Goal: Entertainment & Leisure: Consume media (video, audio)

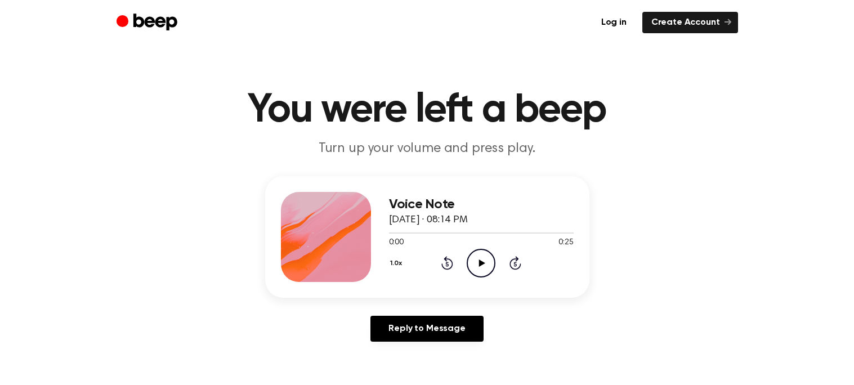
click at [474, 261] on icon "Play Audio" at bounding box center [481, 263] width 29 height 29
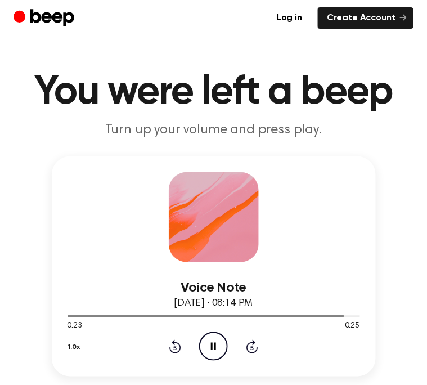
click at [175, 343] on icon "Rewind 5 seconds" at bounding box center [175, 347] width 12 height 15
click at [175, 343] on icon at bounding box center [175, 347] width 12 height 14
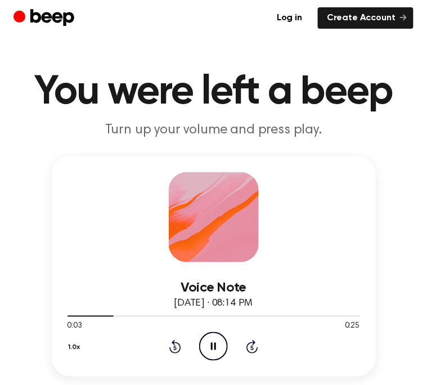
click at [175, 343] on icon at bounding box center [175, 347] width 12 height 14
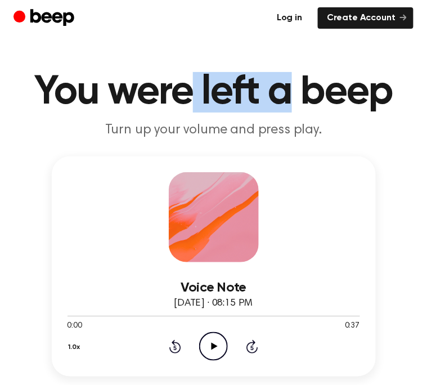
drag, startPoint x: 187, startPoint y: 61, endPoint x: 279, endPoint y: 23, distance: 99.7
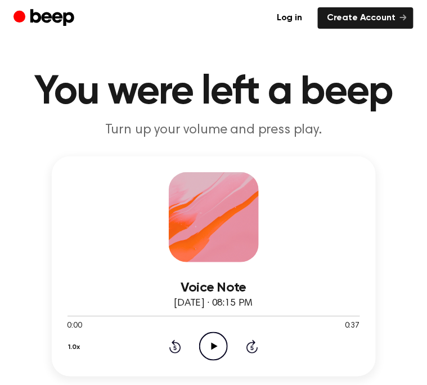
click at [216, 347] on icon "Play Audio" at bounding box center [213, 346] width 29 height 29
click at [69, 318] on div at bounding box center [214, 315] width 293 height 9
click at [209, 333] on icon "Play Audio" at bounding box center [213, 346] width 29 height 29
click at [213, 346] on icon at bounding box center [215, 346] width 6 height 7
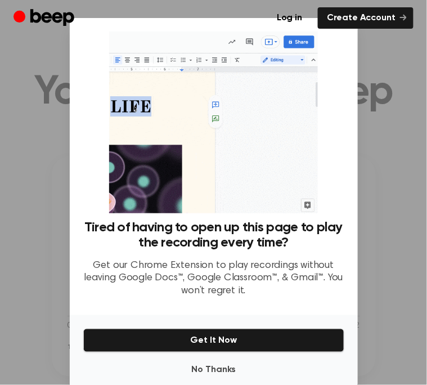
click at [41, 154] on div at bounding box center [213, 192] width 427 height 385
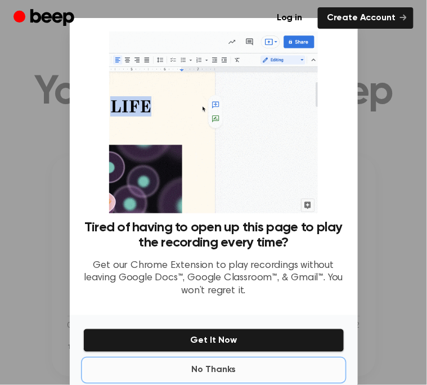
click at [196, 368] on button "No Thanks" at bounding box center [213, 370] width 261 height 23
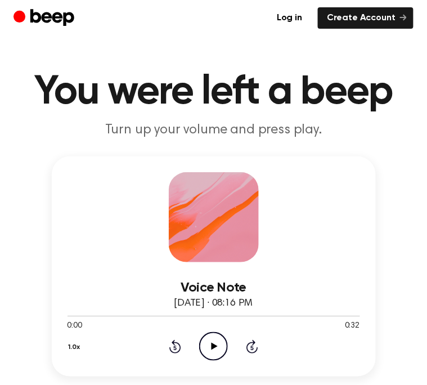
click at [215, 338] on icon "Play Audio" at bounding box center [213, 346] width 29 height 29
click at [65, 351] on div "Voice Note August 18, 2022 · 08:16 PM 0:01 0:32 Your browser does not support t…" at bounding box center [214, 267] width 324 height 220
click at [74, 347] on button "1.0x" at bounding box center [76, 347] width 17 height 19
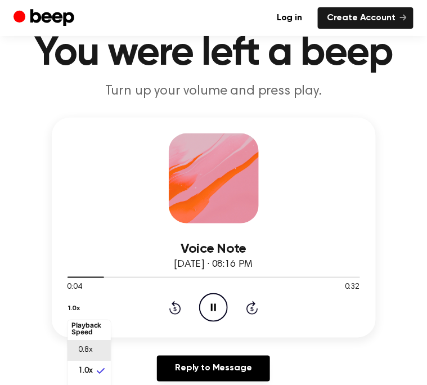
scroll to position [47, 0]
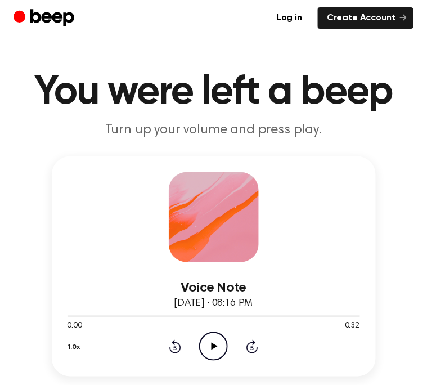
click at [208, 342] on icon "Play Audio" at bounding box center [213, 346] width 29 height 29
drag, startPoint x: 272, startPoint y: 69, endPoint x: 304, endPoint y: 55, distance: 35.3
click at [218, 346] on icon "Play Audio" at bounding box center [213, 346] width 29 height 29
click at [215, 354] on icon "Play Audio" at bounding box center [213, 346] width 29 height 29
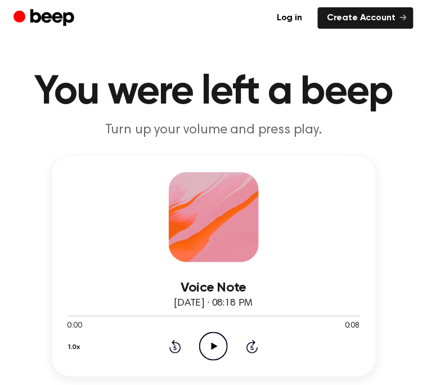
click at [214, 343] on icon "Play Audio" at bounding box center [213, 346] width 29 height 29
click at [211, 342] on icon "Play Audio" at bounding box center [213, 346] width 29 height 29
click at [214, 346] on icon at bounding box center [215, 346] width 6 height 7
click at [211, 342] on icon "Play Audio" at bounding box center [213, 346] width 29 height 29
click at [215, 343] on icon "Play Audio" at bounding box center [213, 346] width 29 height 29
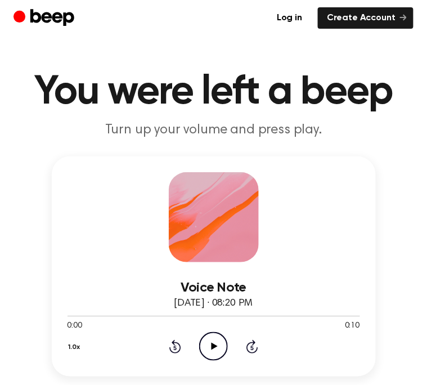
click at [215, 337] on icon "Play Audio" at bounding box center [213, 346] width 29 height 29
click at [207, 341] on icon "Play Audio" at bounding box center [213, 346] width 29 height 29
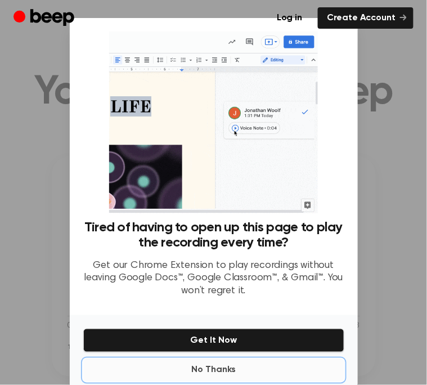
click at [251, 374] on button "No Thanks" at bounding box center [213, 370] width 261 height 23
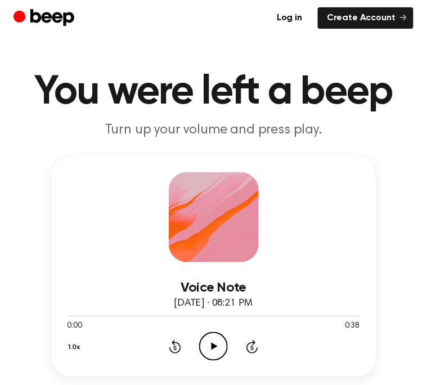
click at [208, 343] on icon "Play Audio" at bounding box center [213, 346] width 29 height 29
click at [173, 341] on icon at bounding box center [175, 347] width 12 height 14
click at [176, 343] on icon at bounding box center [175, 347] width 12 height 14
click at [177, 343] on icon "Rewind 5 seconds" at bounding box center [175, 347] width 12 height 15
click at [178, 349] on icon "Rewind 5 seconds" at bounding box center [175, 347] width 12 height 15
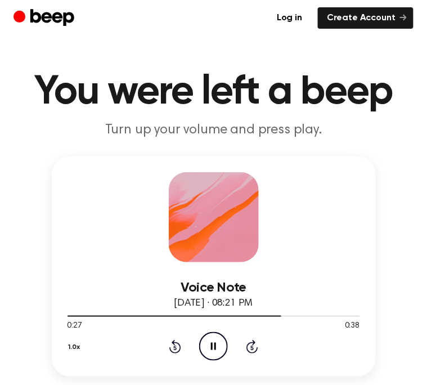
click at [178, 349] on icon "Rewind 5 seconds" at bounding box center [175, 347] width 12 height 15
click at [177, 349] on icon "Rewind 5 seconds" at bounding box center [175, 347] width 12 height 15
click at [179, 349] on icon "Rewind 5 seconds" at bounding box center [175, 347] width 12 height 15
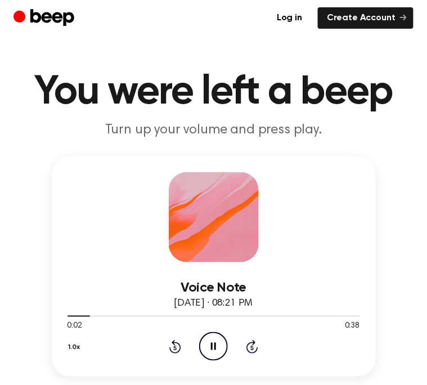
click at [176, 350] on icon "Rewind 5 seconds" at bounding box center [175, 347] width 12 height 15
click at [173, 350] on icon "Rewind 5 seconds" at bounding box center [175, 347] width 12 height 15
click at [175, 350] on icon "Rewind 5 seconds" at bounding box center [175, 347] width 12 height 15
click at [173, 347] on icon "Rewind 5 seconds" at bounding box center [175, 347] width 12 height 15
click at [173, 350] on icon "Rewind 5 seconds" at bounding box center [175, 347] width 12 height 15
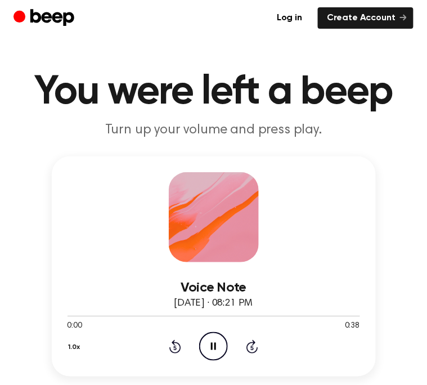
click at [173, 350] on icon "Rewind 5 seconds" at bounding box center [175, 347] width 12 height 15
click at [173, 349] on icon "Rewind 5 seconds" at bounding box center [175, 347] width 12 height 15
click at [173, 350] on icon "Rewind 5 seconds" at bounding box center [175, 347] width 12 height 15
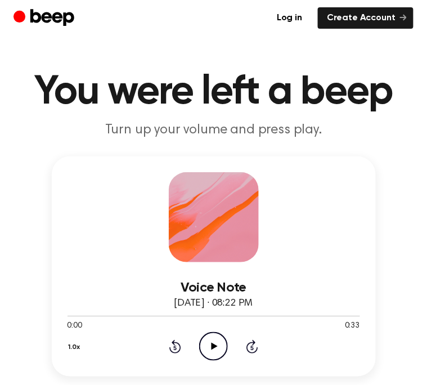
click at [203, 350] on icon "Play Audio" at bounding box center [213, 346] width 29 height 29
click at [175, 349] on icon "Rewind 5 seconds" at bounding box center [175, 347] width 12 height 15
click at [175, 349] on icon at bounding box center [175, 348] width 3 height 5
click at [174, 350] on icon "Rewind 5 seconds" at bounding box center [175, 347] width 12 height 15
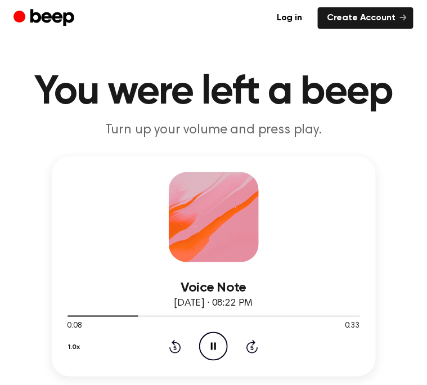
click at [173, 351] on icon "Rewind 5 seconds" at bounding box center [175, 347] width 12 height 15
click at [172, 351] on icon at bounding box center [175, 347] width 12 height 14
click at [171, 354] on div "1.0x Rewind 5 seconds Pause Audio Skip 5 seconds" at bounding box center [214, 346] width 293 height 29
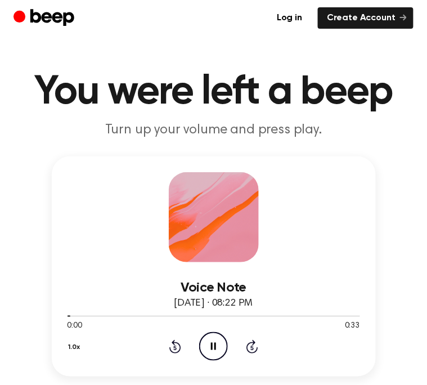
click at [171, 354] on div "1.0x Rewind 5 seconds Pause Audio Skip 5 seconds" at bounding box center [214, 346] width 293 height 29
click at [170, 354] on div "1.0x Rewind 5 seconds Pause Audio Skip 5 seconds" at bounding box center [214, 346] width 293 height 29
click at [171, 345] on icon "Rewind 5 seconds" at bounding box center [175, 347] width 12 height 15
click at [172, 344] on icon "Rewind 5 seconds" at bounding box center [175, 347] width 12 height 15
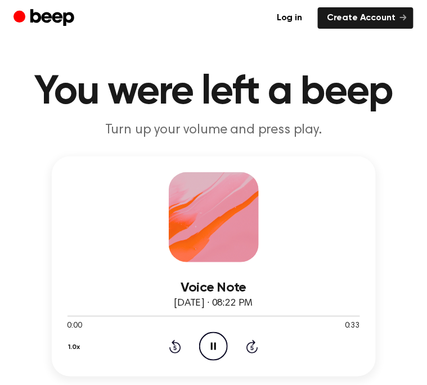
click at [172, 344] on icon "Rewind 5 seconds" at bounding box center [175, 347] width 12 height 15
click at [211, 340] on icon "Play Audio" at bounding box center [213, 346] width 29 height 29
click at [176, 349] on icon at bounding box center [175, 348] width 3 height 5
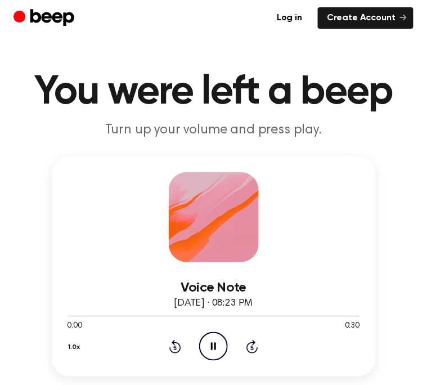
click at [176, 349] on icon at bounding box center [175, 348] width 3 height 5
click at [177, 348] on icon "Rewind 5 seconds" at bounding box center [175, 347] width 12 height 15
click at [179, 347] on icon "Rewind 5 seconds" at bounding box center [175, 347] width 12 height 15
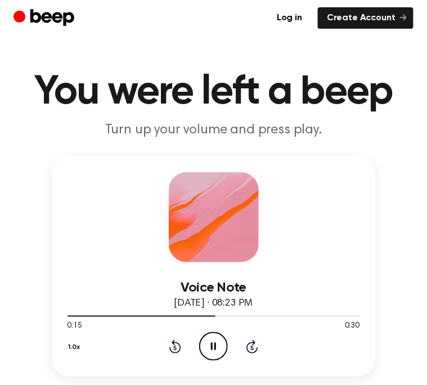
click at [181, 347] on icon at bounding box center [175, 347] width 12 height 14
click at [181, 346] on icon at bounding box center [175, 347] width 12 height 14
click at [180, 346] on icon at bounding box center [175, 347] width 12 height 14
click at [181, 346] on icon at bounding box center [175, 347] width 12 height 14
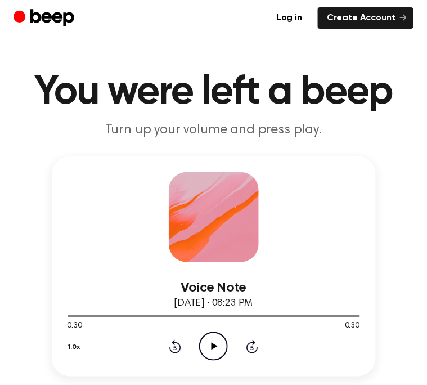
click at [178, 346] on icon "Rewind 5 seconds" at bounding box center [175, 347] width 12 height 15
click at [170, 349] on icon at bounding box center [175, 347] width 12 height 14
drag, startPoint x: 186, startPoint y: 318, endPoint x: 73, endPoint y: 315, distance: 113.8
click at [73, 314] on div at bounding box center [214, 315] width 293 height 9
click at [203, 342] on icon "Play Audio" at bounding box center [213, 346] width 29 height 29
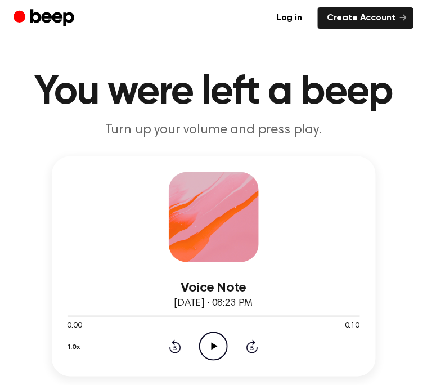
click at [207, 351] on icon "Play Audio" at bounding box center [213, 346] width 29 height 29
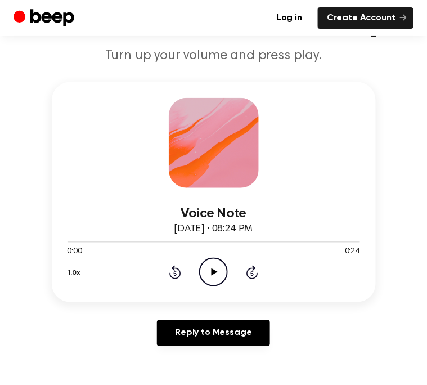
scroll to position [85, 0]
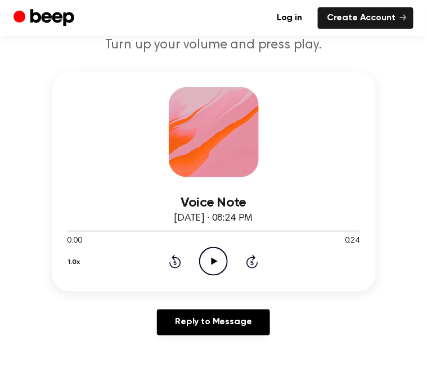
click at [212, 267] on icon "Play Audio" at bounding box center [213, 261] width 29 height 29
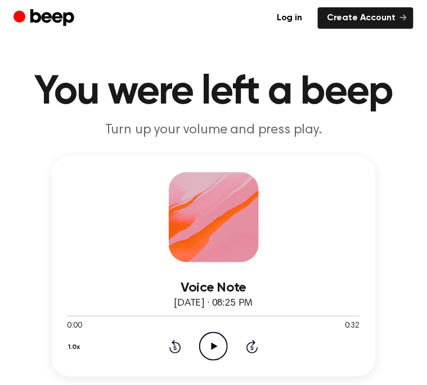
click at [217, 343] on icon "Play Audio" at bounding box center [213, 346] width 29 height 29
click at [207, 345] on icon "Play Audio" at bounding box center [213, 346] width 29 height 29
click at [210, 348] on icon "Play Audio" at bounding box center [213, 346] width 29 height 29
click at [215, 337] on icon "Play Audio" at bounding box center [213, 346] width 29 height 29
click at [212, 342] on icon "Play Audio" at bounding box center [213, 346] width 29 height 29
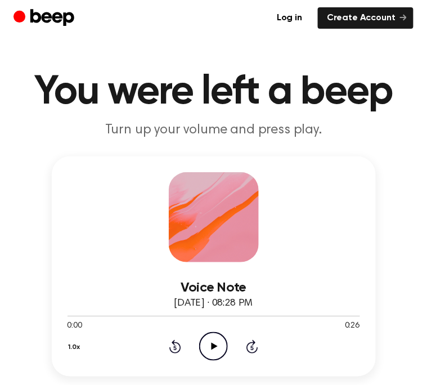
click at [212, 350] on icon "Play Audio" at bounding box center [213, 346] width 29 height 29
click at [215, 349] on icon "Play Audio" at bounding box center [213, 346] width 29 height 29
